Goal: Task Accomplishment & Management: Use online tool/utility

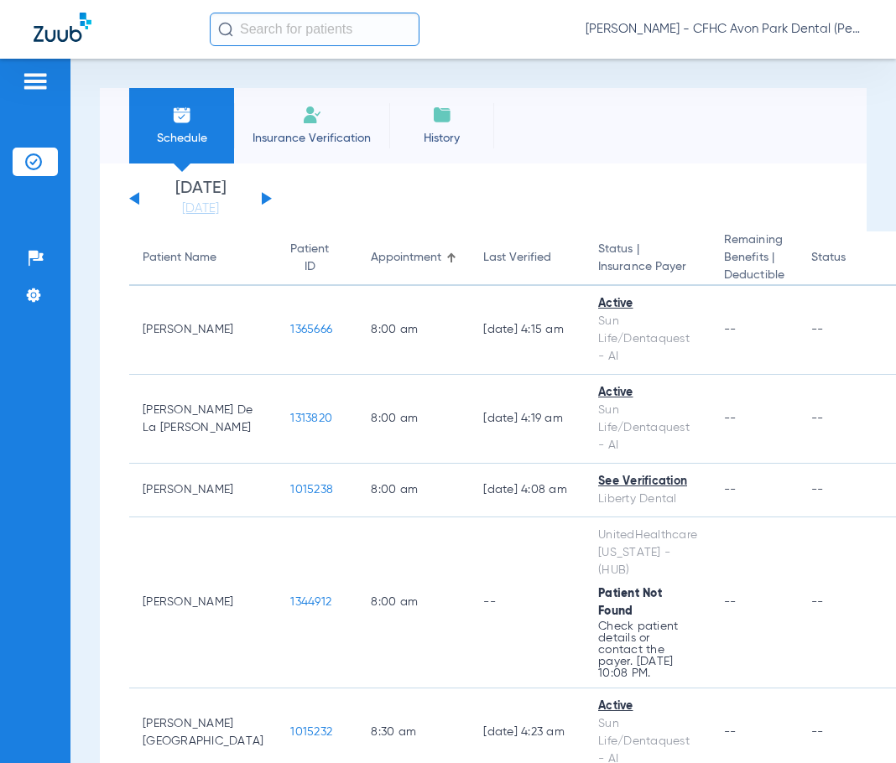
click at [278, 28] on input "text" at bounding box center [315, 30] width 210 height 34
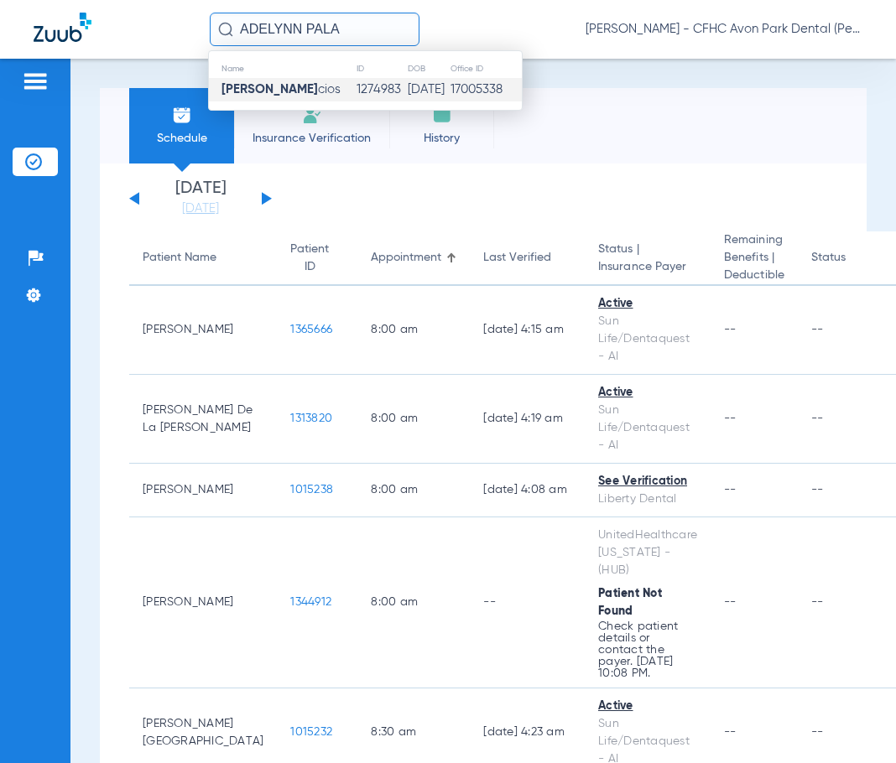
type input "ADELYNN PALA"
click at [309, 91] on span "[PERSON_NAME] cios" at bounding box center [280, 89] width 119 height 13
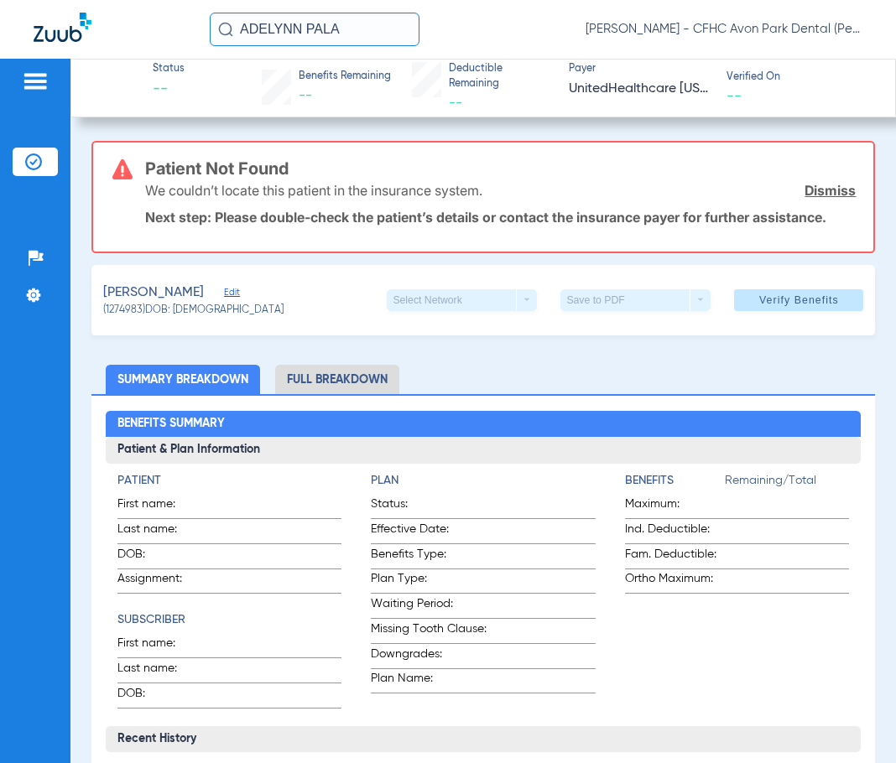
click at [823, 190] on link "Dismiss" at bounding box center [830, 190] width 51 height 17
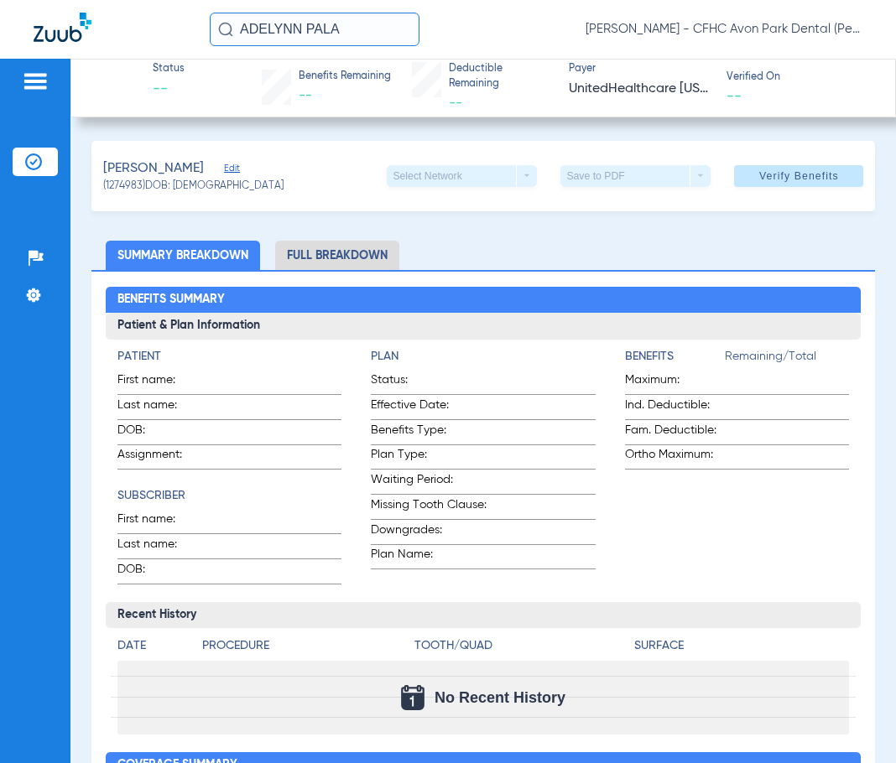
click at [239, 165] on span "Edit" at bounding box center [231, 171] width 15 height 16
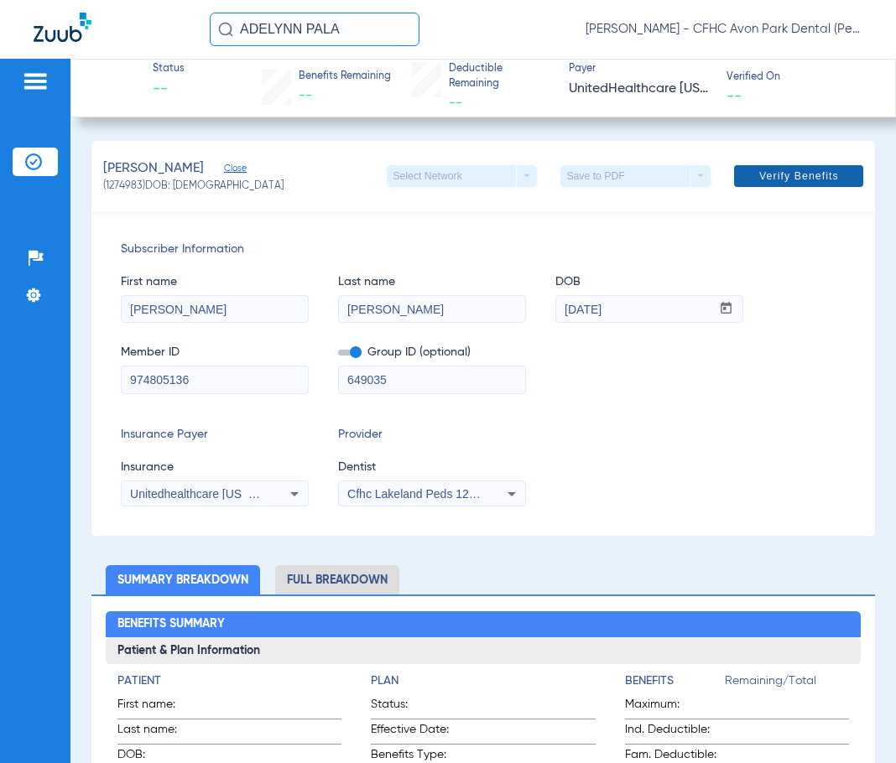
click at [786, 173] on span "Verify Benefits" at bounding box center [799, 175] width 80 height 13
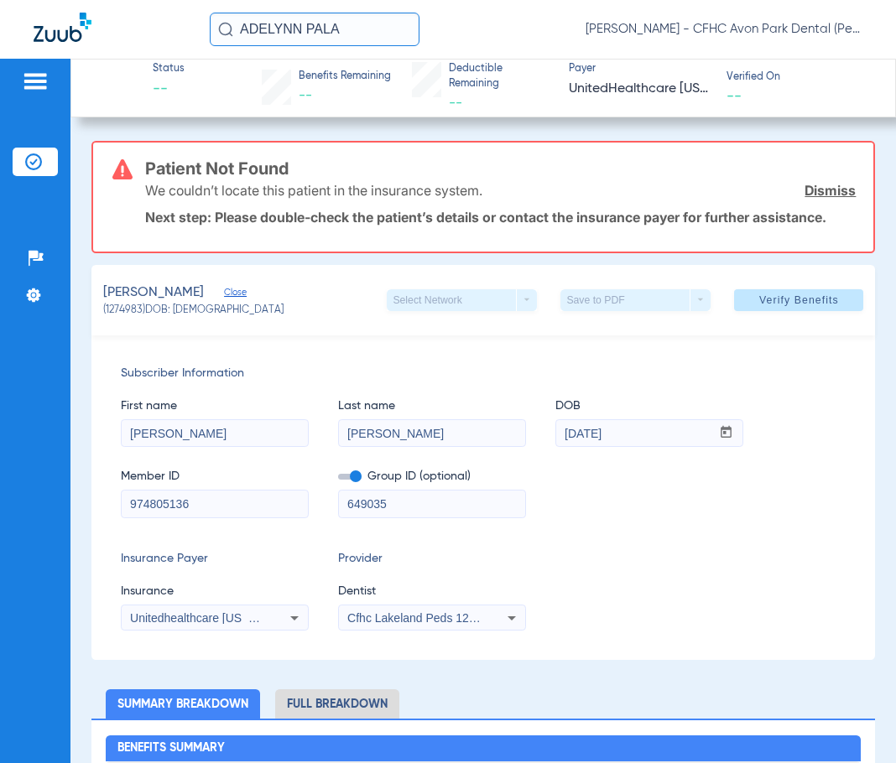
click at [454, 621] on span "Cfhc Lakeland Peds 1205336690" at bounding box center [434, 618] width 174 height 13
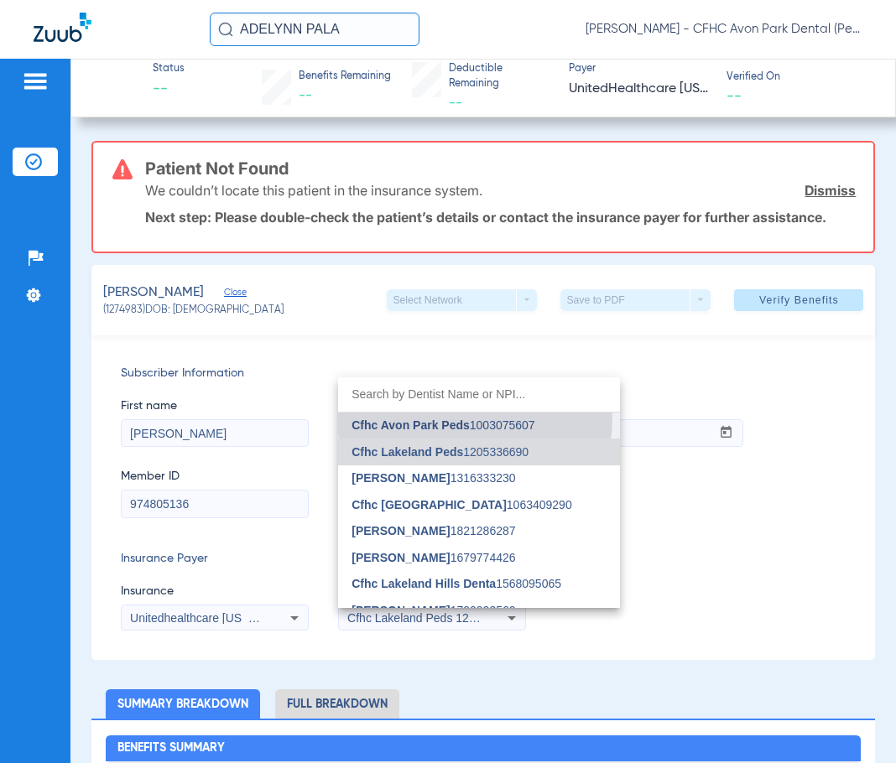
click at [475, 419] on span "Cfhc Avon Park Peds 1003075607" at bounding box center [443, 425] width 183 height 12
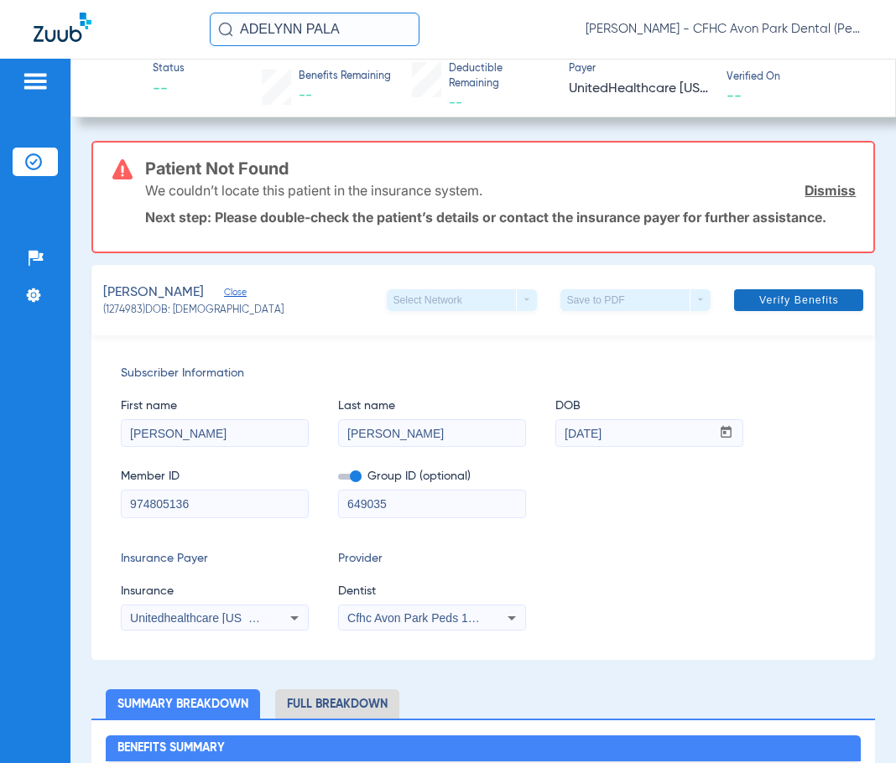
click at [759, 296] on span "Verify Benefits" at bounding box center [799, 300] width 80 height 13
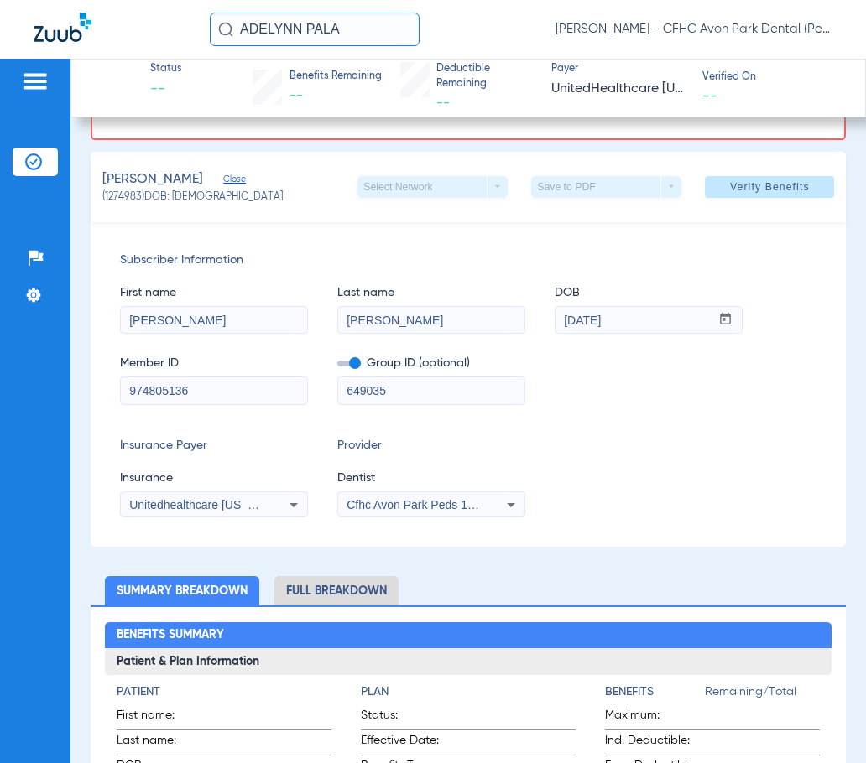
scroll to position [84, 0]
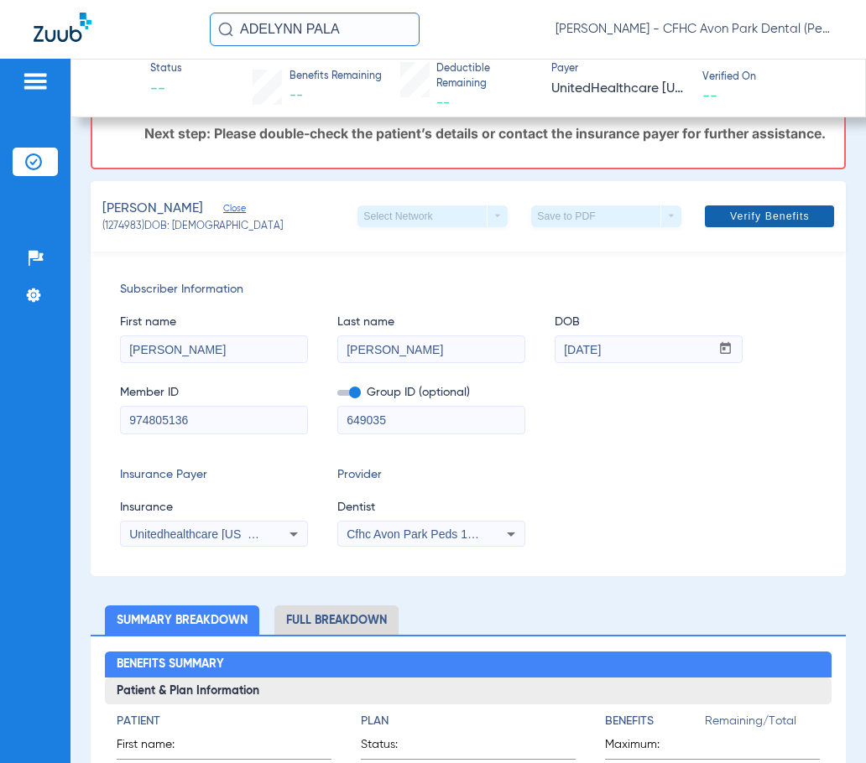
click at [751, 220] on span at bounding box center [769, 216] width 129 height 40
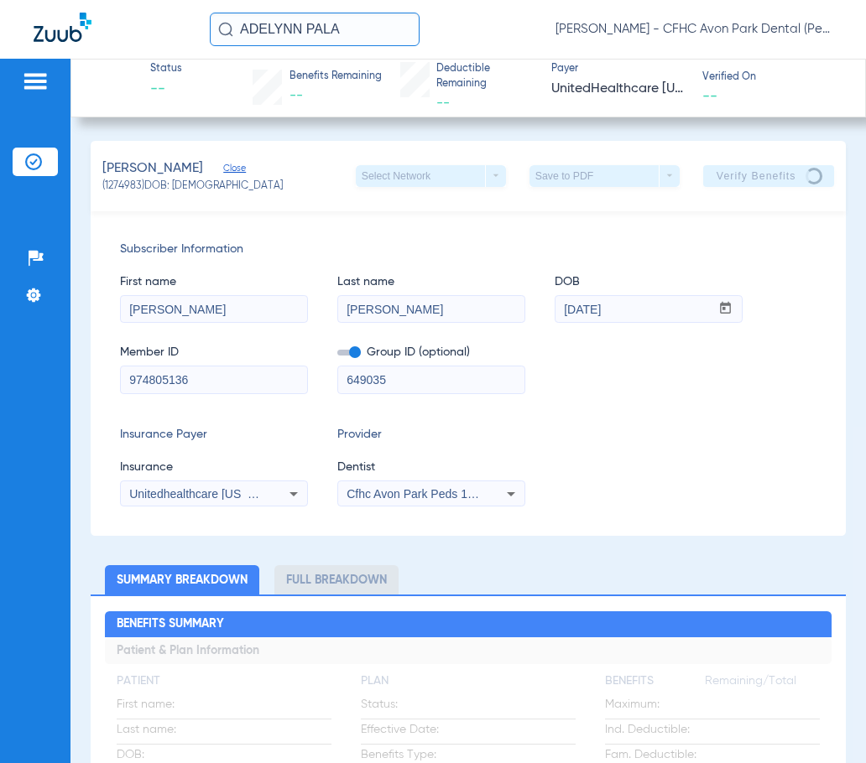
click at [435, 490] on span "Cfhc Avon Park Peds 1003075607" at bounding box center [436, 493] width 180 height 13
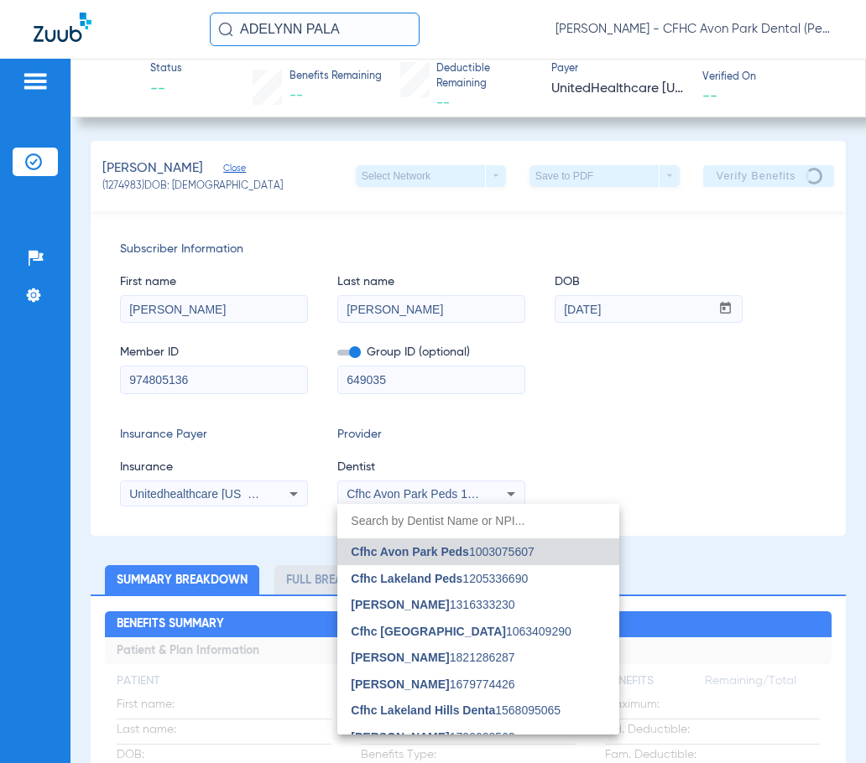
click at [435, 490] on div at bounding box center [433, 381] width 866 height 763
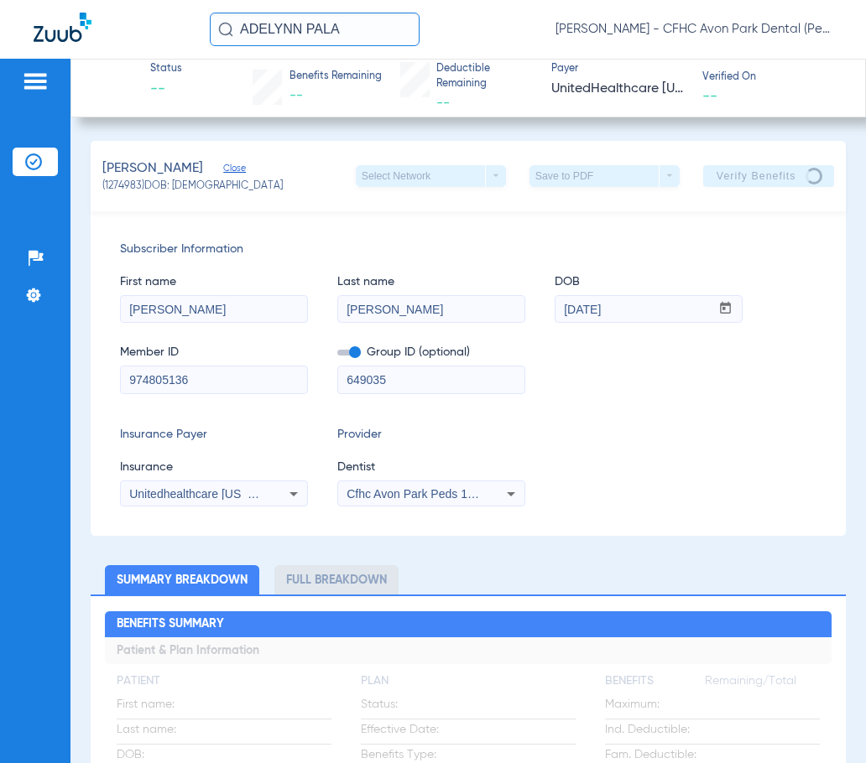
click at [267, 500] on div "Unitedhealthcare [US_STATE] - (Hub)" at bounding box center [214, 494] width 186 height 20
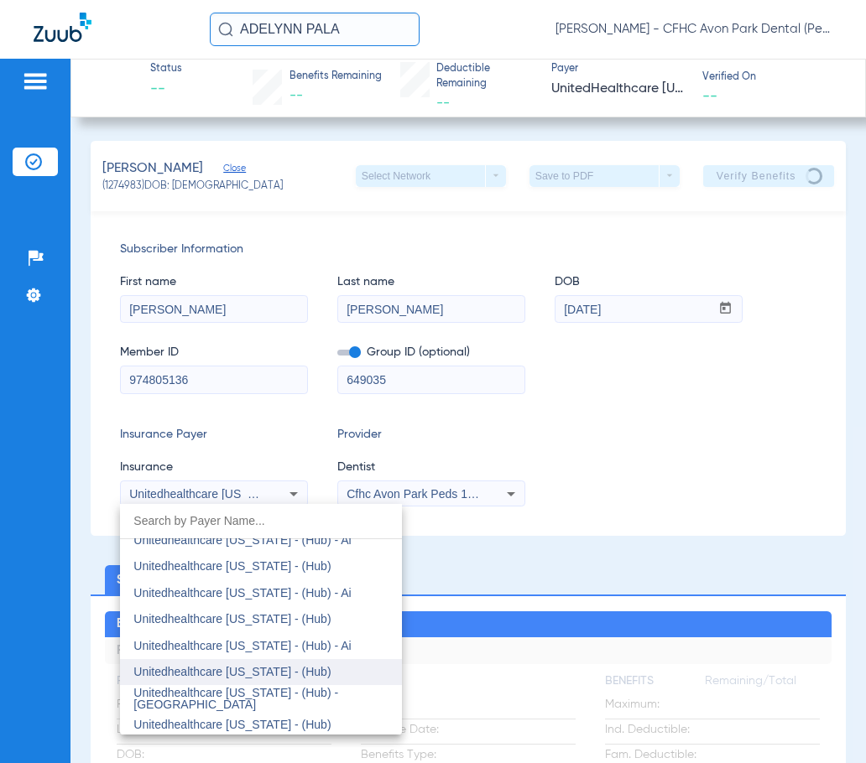
scroll to position [11946, 0]
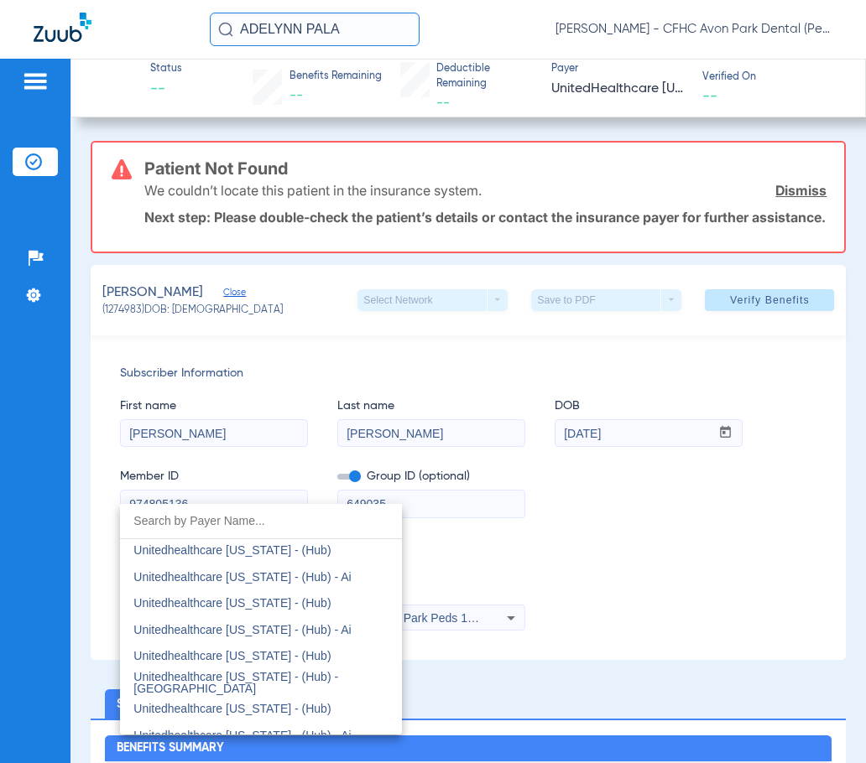
click at [695, 528] on div at bounding box center [433, 381] width 866 height 763
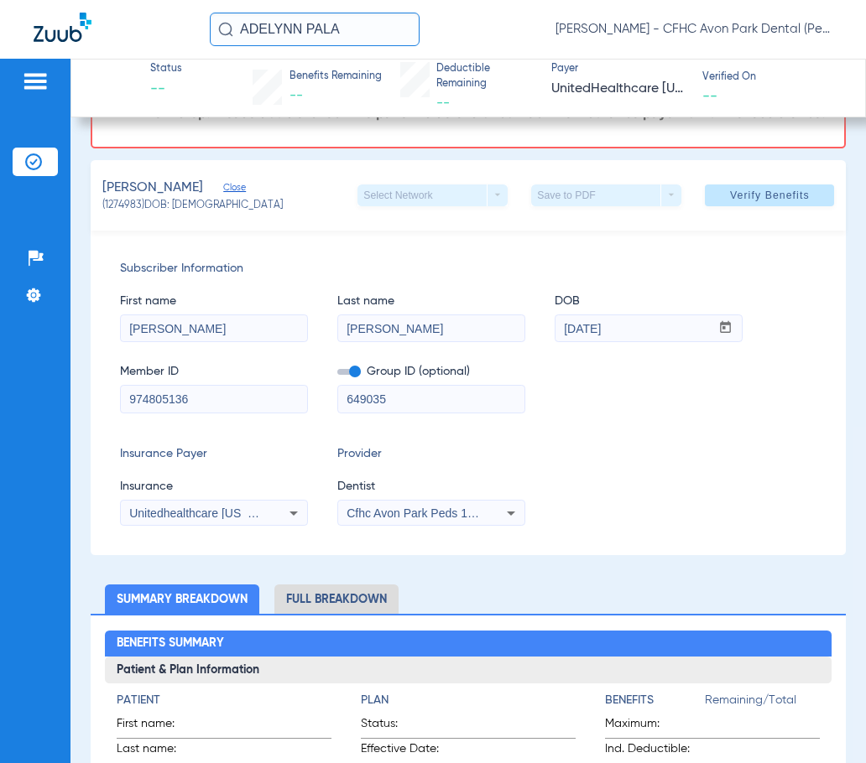
scroll to position [84, 0]
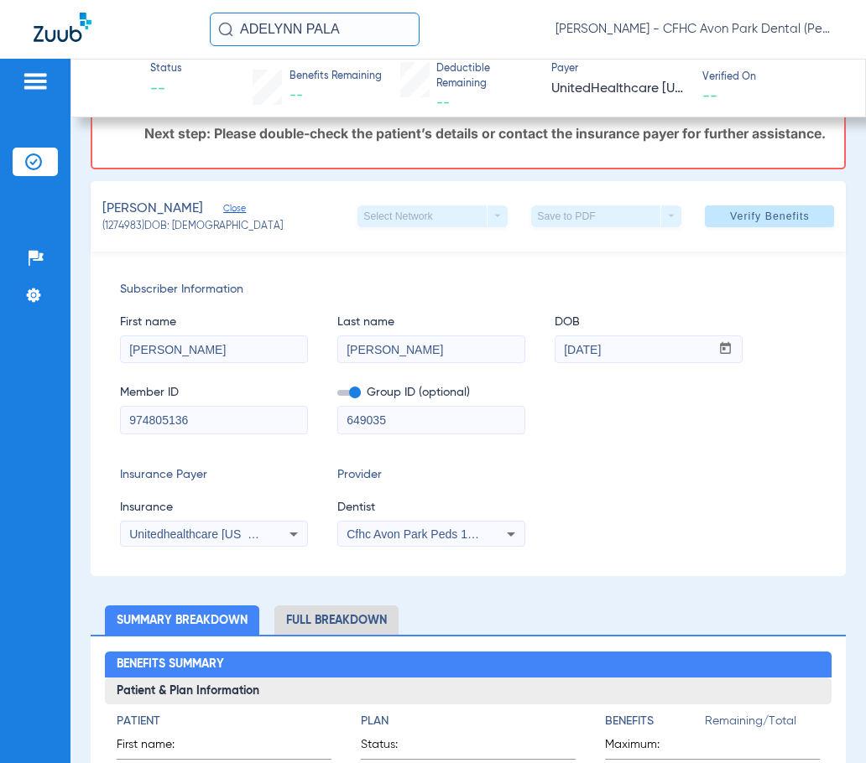
drag, startPoint x: 61, startPoint y: 32, endPoint x: 40, endPoint y: 83, distance: 55.3
click at [61, 32] on img at bounding box center [63, 27] width 58 height 29
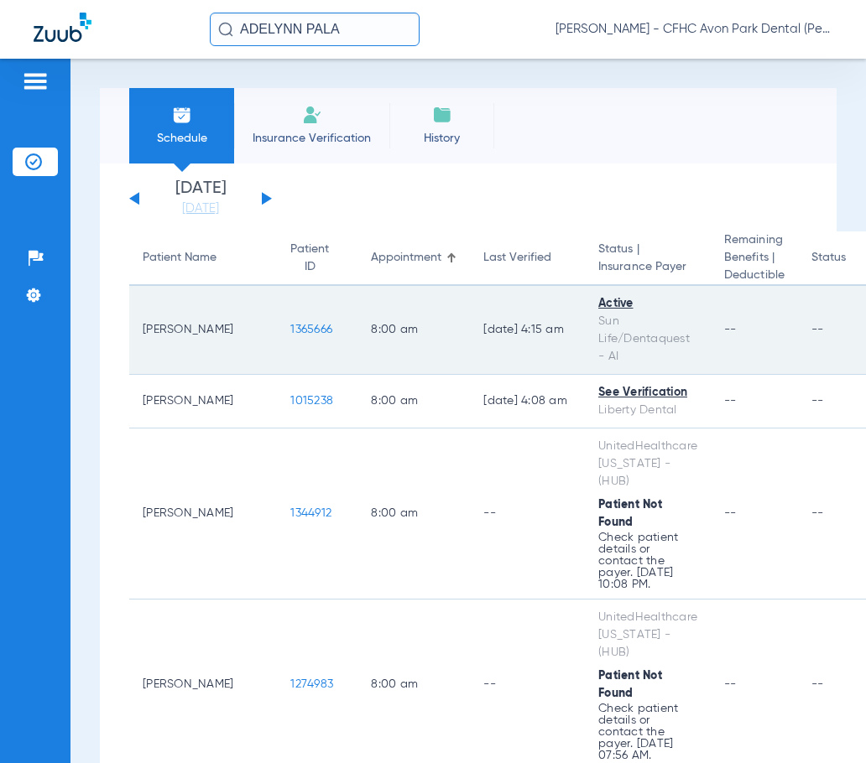
click at [290, 327] on span "1365666" at bounding box center [311, 330] width 42 height 12
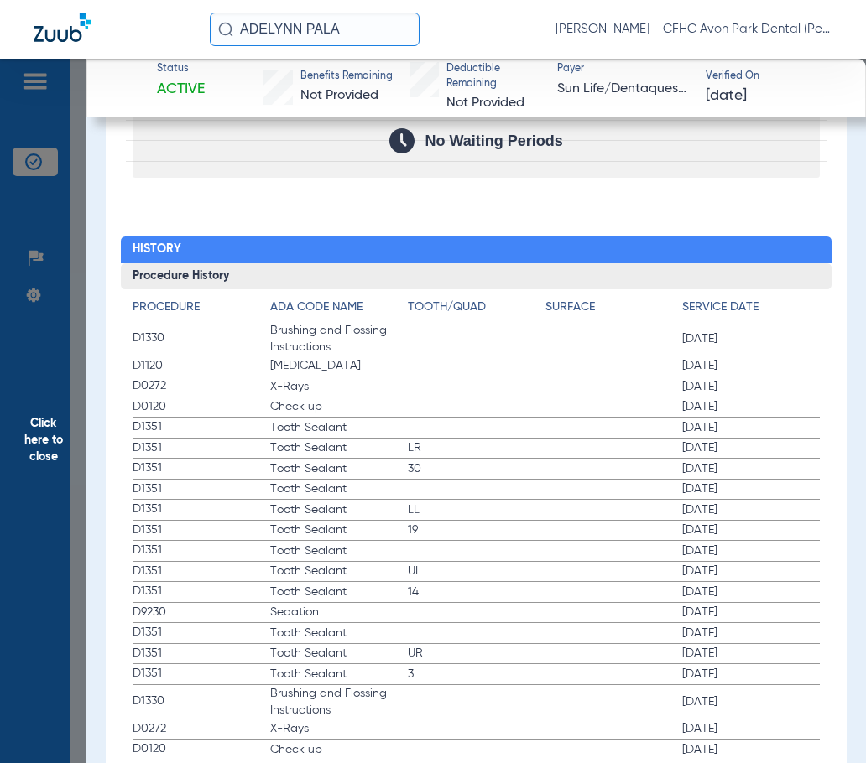
scroll to position [2175, 0]
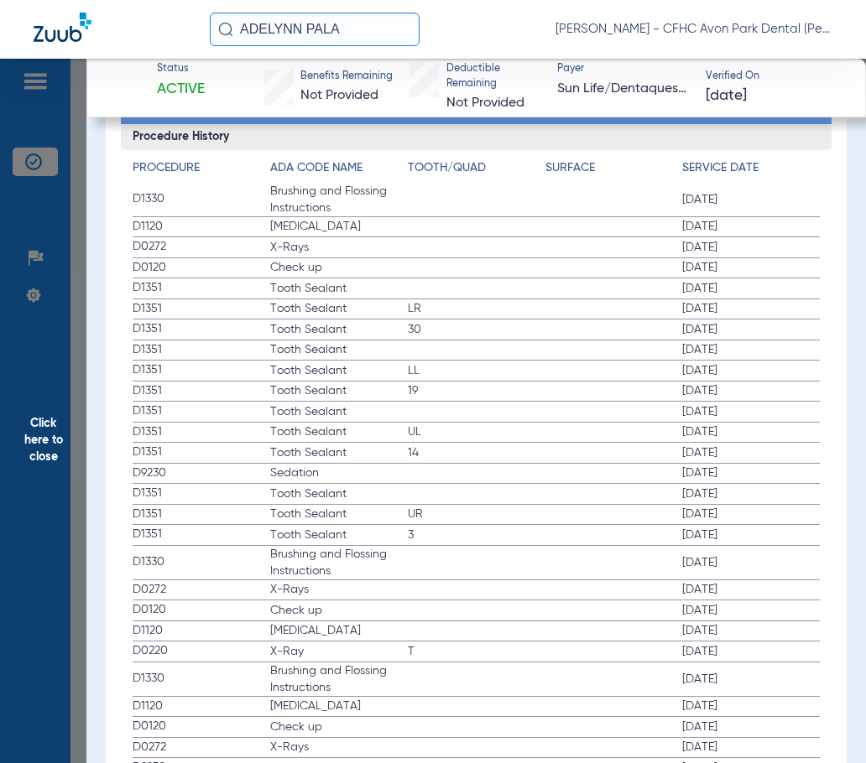
drag, startPoint x: 52, startPoint y: 437, endPoint x: 245, endPoint y: 263, distance: 259.6
click at [46, 435] on span "Click here to close" at bounding box center [43, 440] width 86 height 763
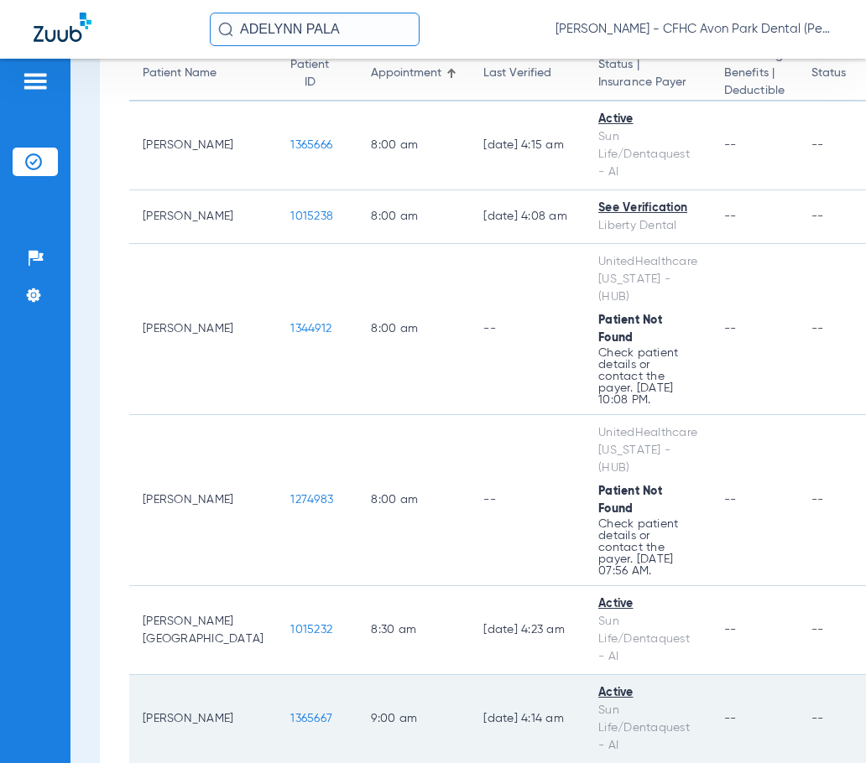
scroll to position [336, 0]
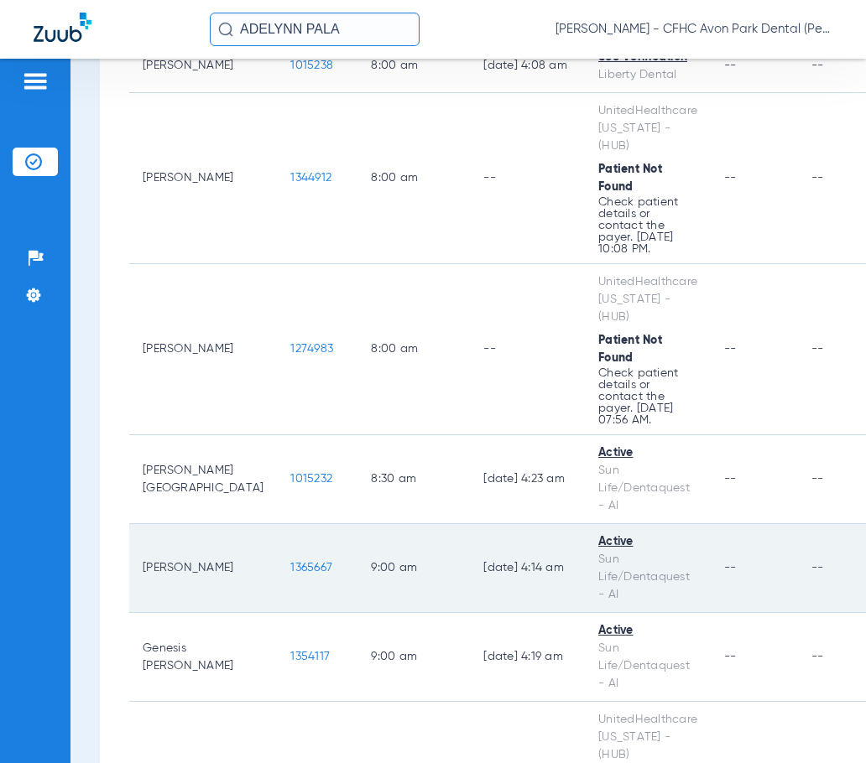
click at [290, 562] on span "1365667" at bounding box center [311, 568] width 42 height 12
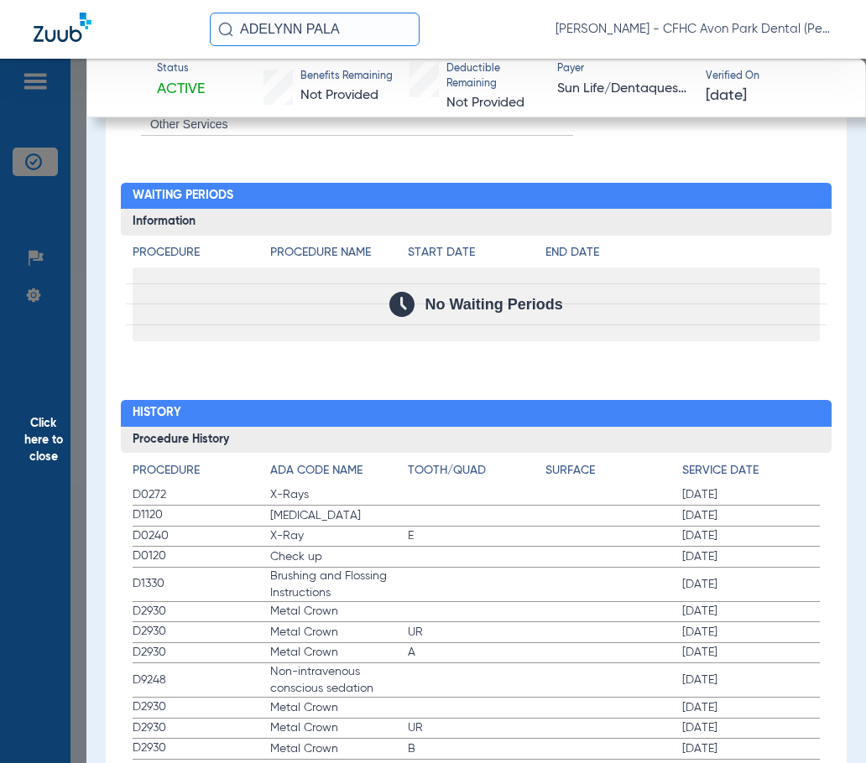
scroll to position [2085, 0]
